Goal: Information Seeking & Learning: Learn about a topic

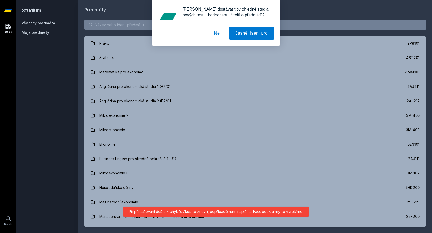
click at [218, 31] on button "Ne" at bounding box center [217, 33] width 19 height 13
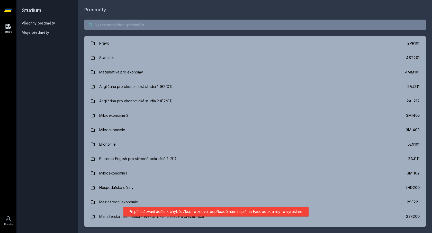
click at [212, 24] on input "search" at bounding box center [255, 25] width 342 height 10
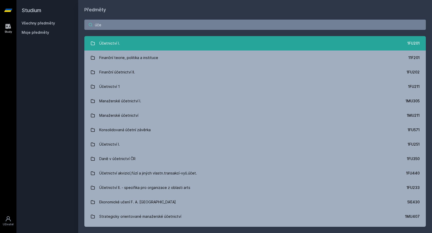
type input "úče"
click at [184, 42] on link "Účetnictví I. 1FU201" at bounding box center [255, 43] width 342 height 14
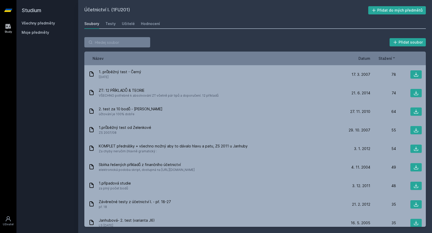
scroll to position [910, 0]
